Goal: Task Accomplishment & Management: Manage account settings

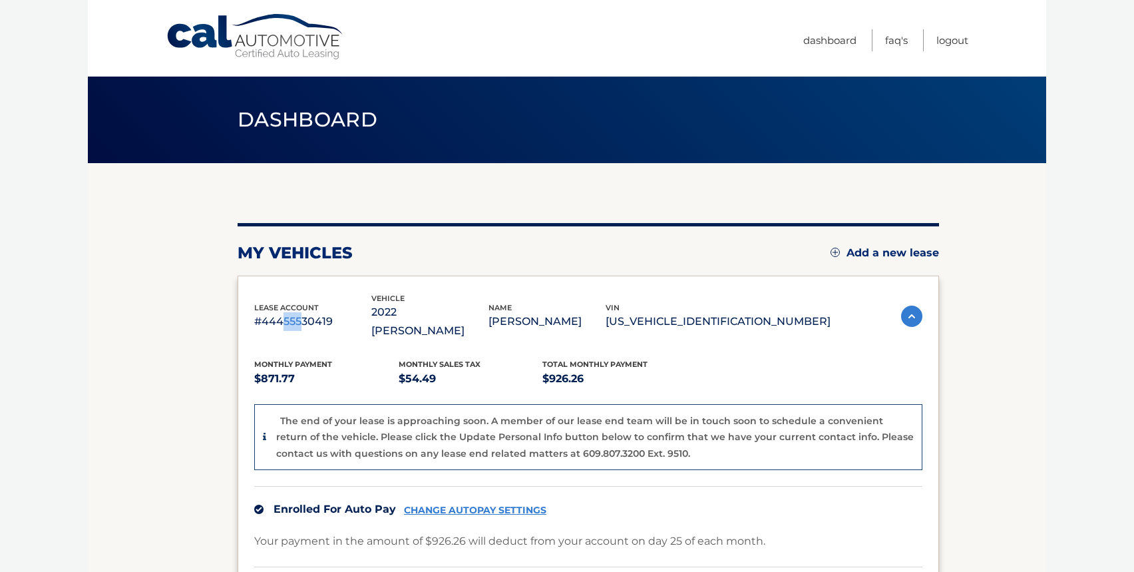
drag, startPoint x: 281, startPoint y: 313, endPoint x: 301, endPoint y: 319, distance: 20.8
click at [301, 319] on p "#44455530419" at bounding box center [312, 321] width 117 height 19
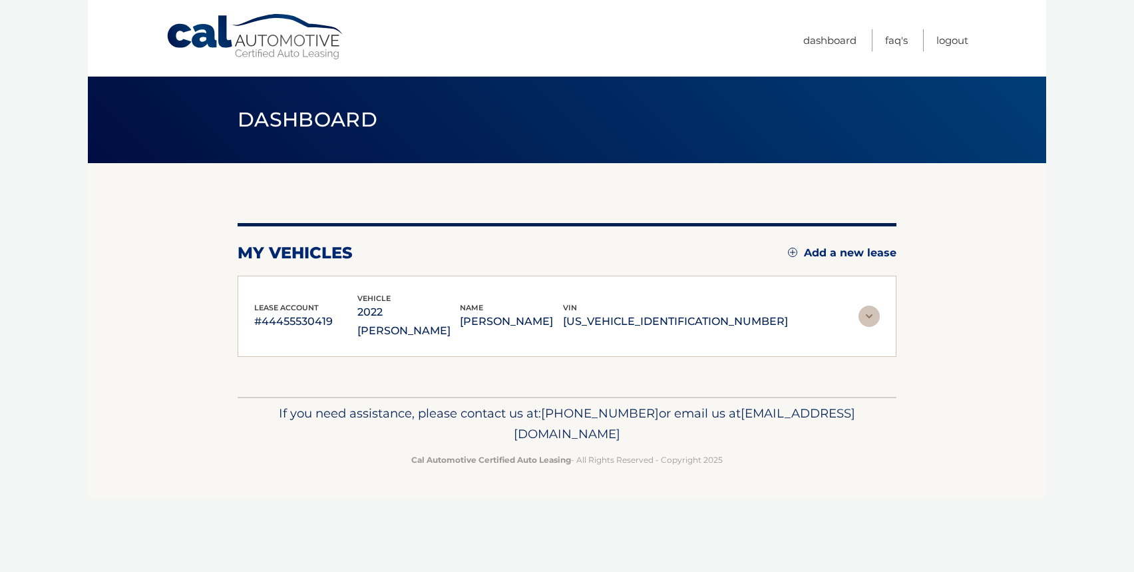
click at [335, 319] on p "#44455530419" at bounding box center [305, 321] width 103 height 19
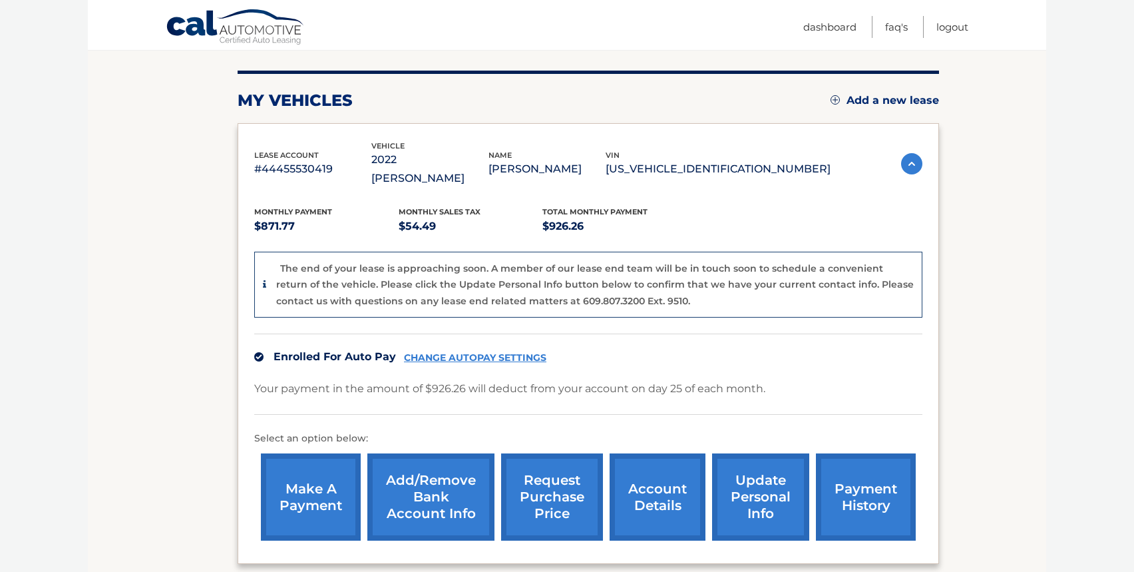
scroll to position [151, 0]
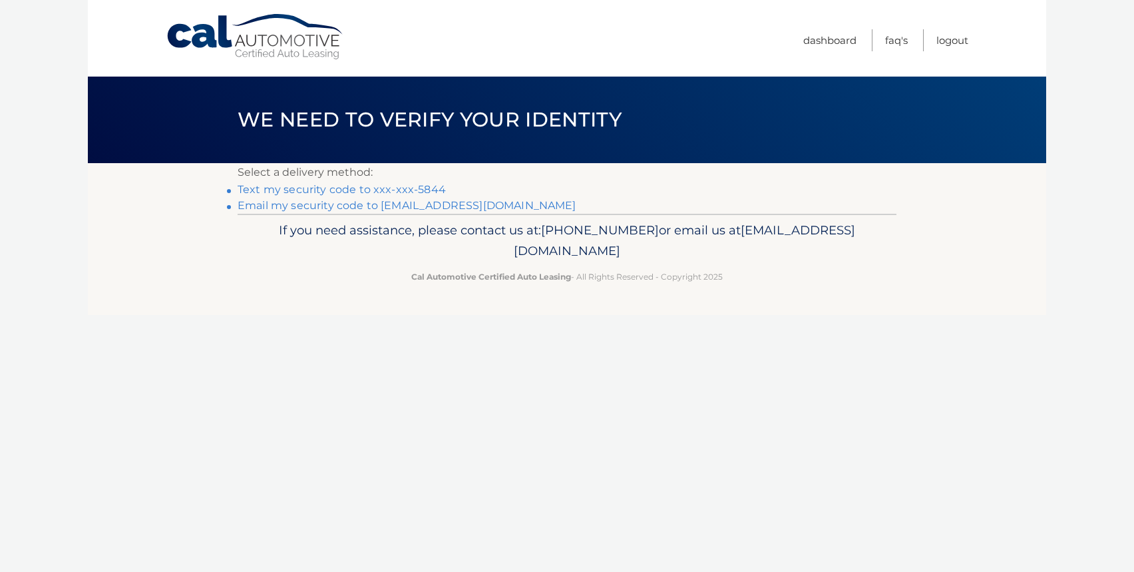
click at [348, 190] on link "Text my security code to xxx-xxx-5844" at bounding box center [342, 189] width 208 height 13
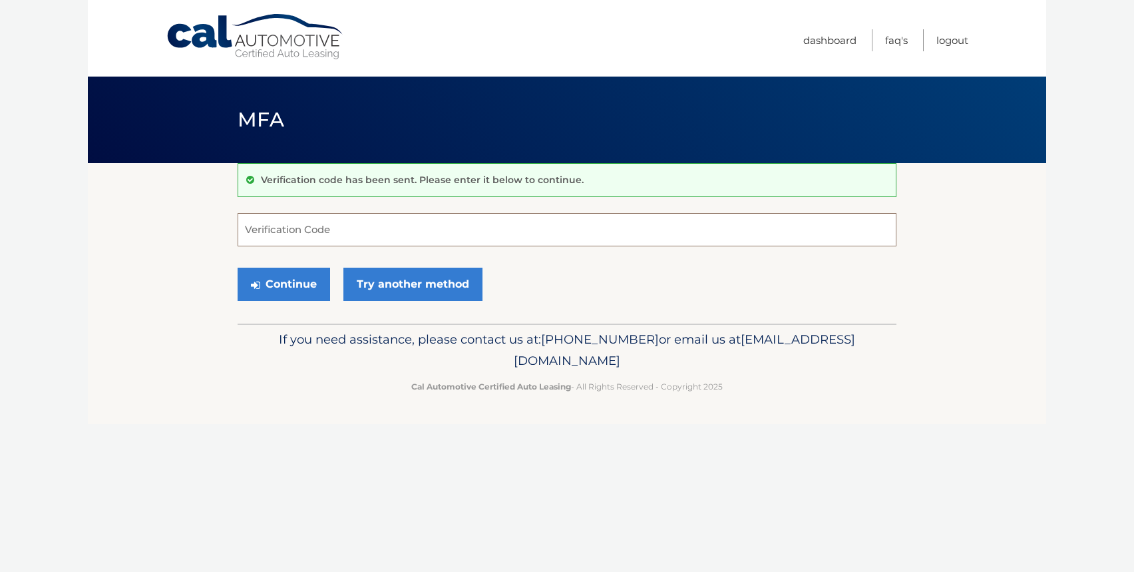
click at [344, 226] on input "Verification Code" at bounding box center [567, 229] width 659 height 33
type input "466211"
click at [284, 276] on button "Continue" at bounding box center [284, 284] width 93 height 33
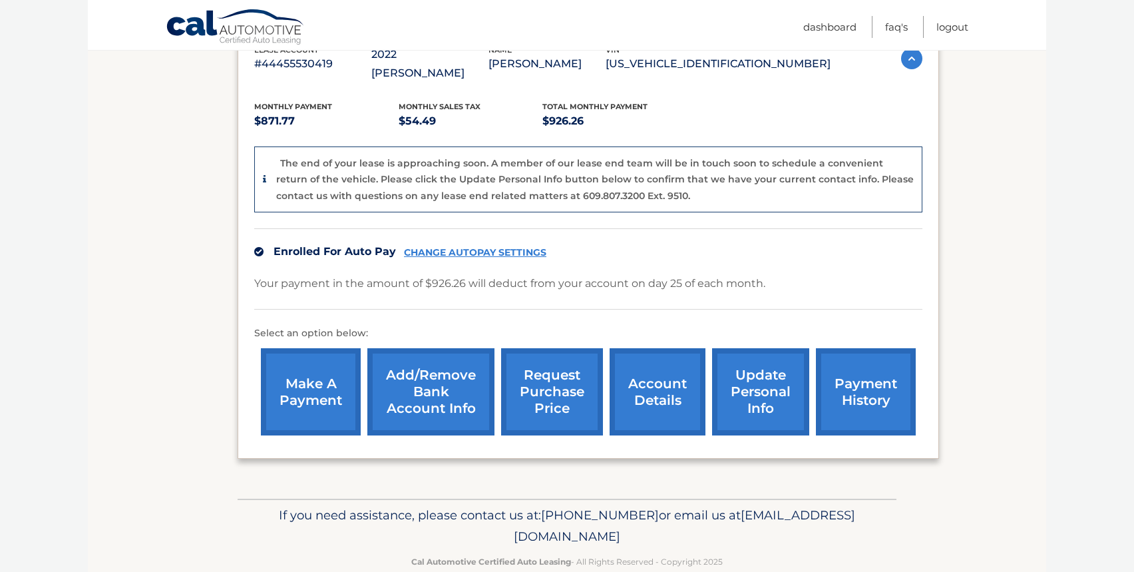
scroll to position [267, 0]
